Goal: Transaction & Acquisition: Book appointment/travel/reservation

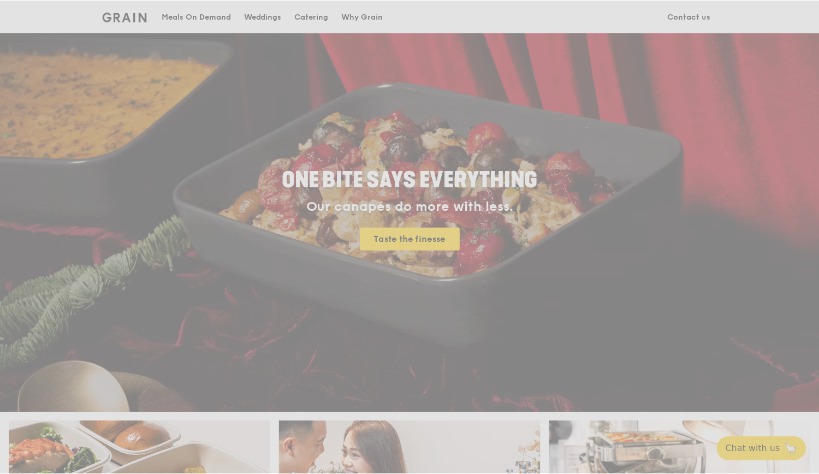
scroll to position [55, 0]
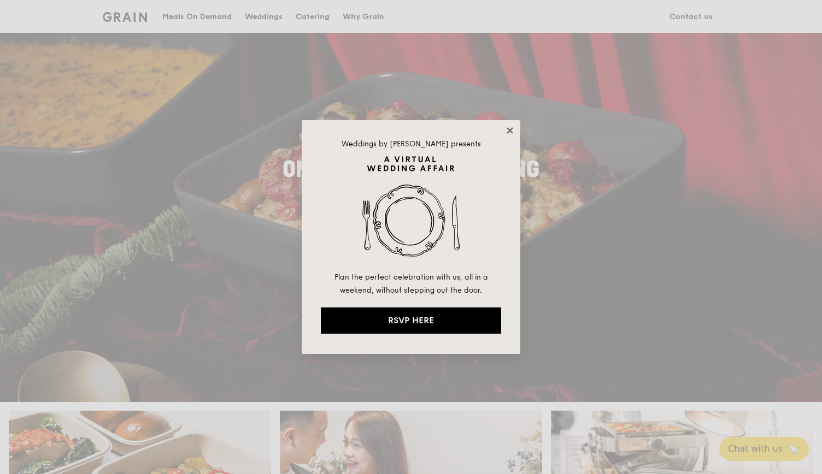
click at [508, 132] on icon at bounding box center [509, 130] width 6 height 6
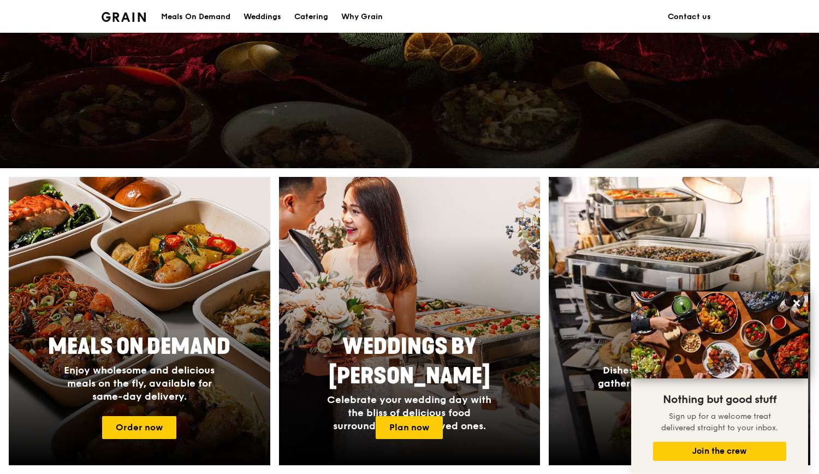
scroll to position [184, 0]
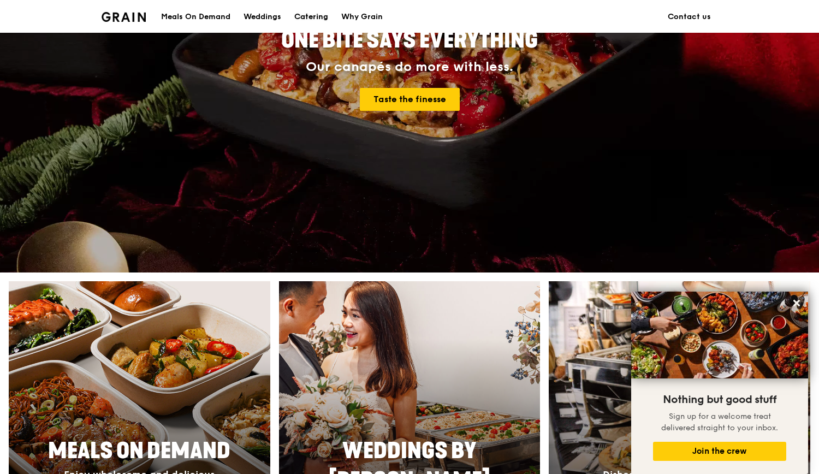
click at [321, 25] on div "Catering" at bounding box center [311, 17] width 34 height 33
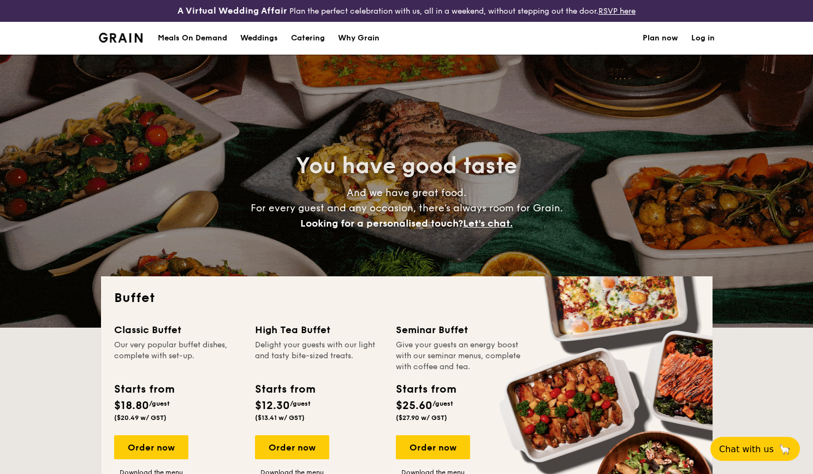
select select
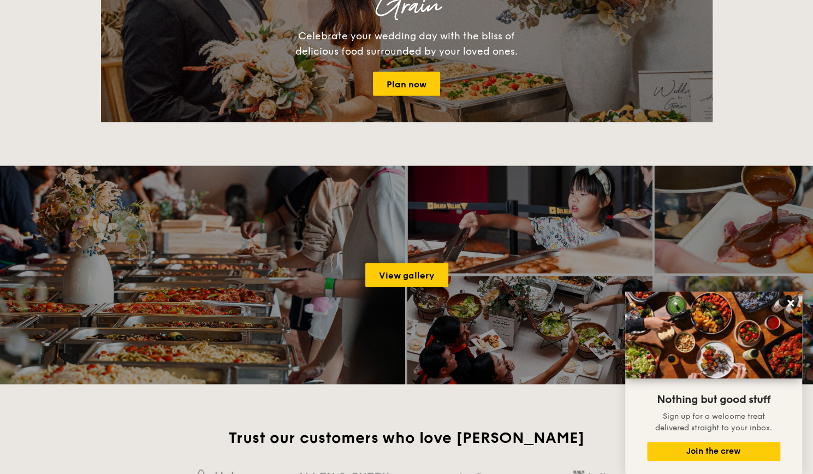
scroll to position [1475, 0]
